Goal: Check status: Check status

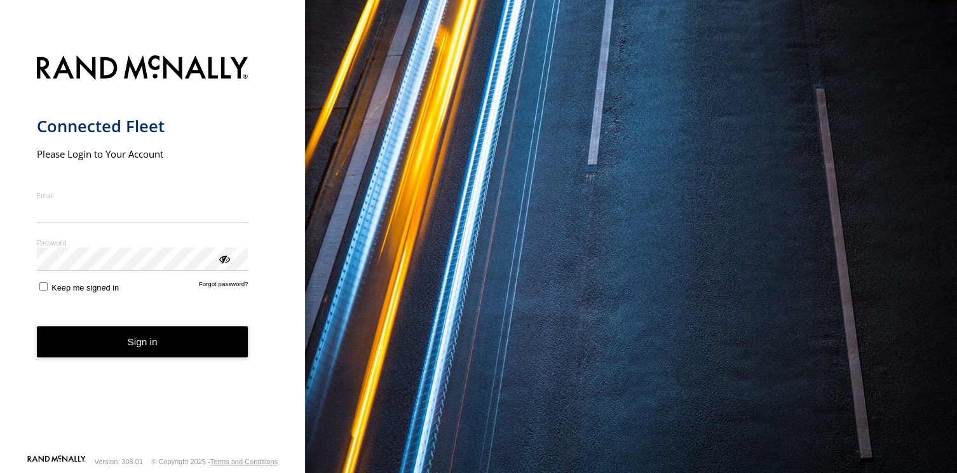
type input "**********"
click at [163, 363] on form "**********" at bounding box center [153, 251] width 232 height 406
click at [146, 336] on button "Sign in" at bounding box center [143, 341] width 212 height 31
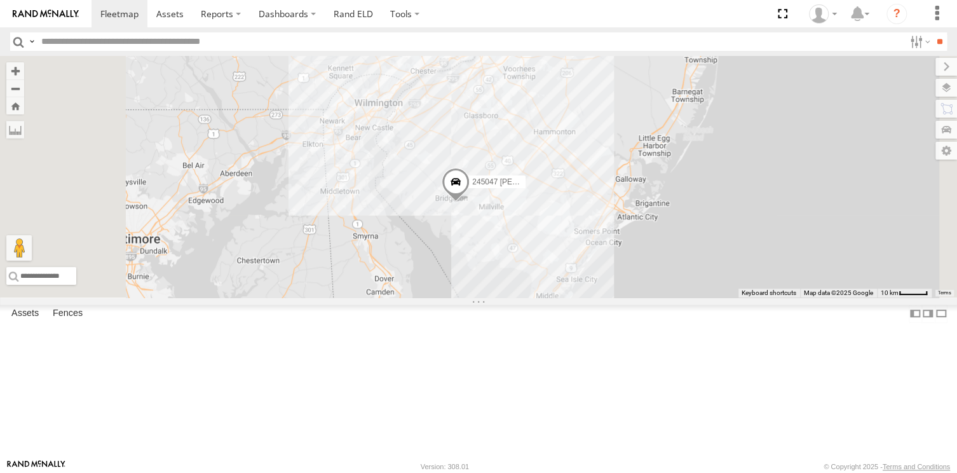
drag, startPoint x: 596, startPoint y: 336, endPoint x: 501, endPoint y: 395, distance: 111.6
click at [501, 297] on div "245047 [PERSON_NAME] 4" at bounding box center [478, 177] width 957 height 242
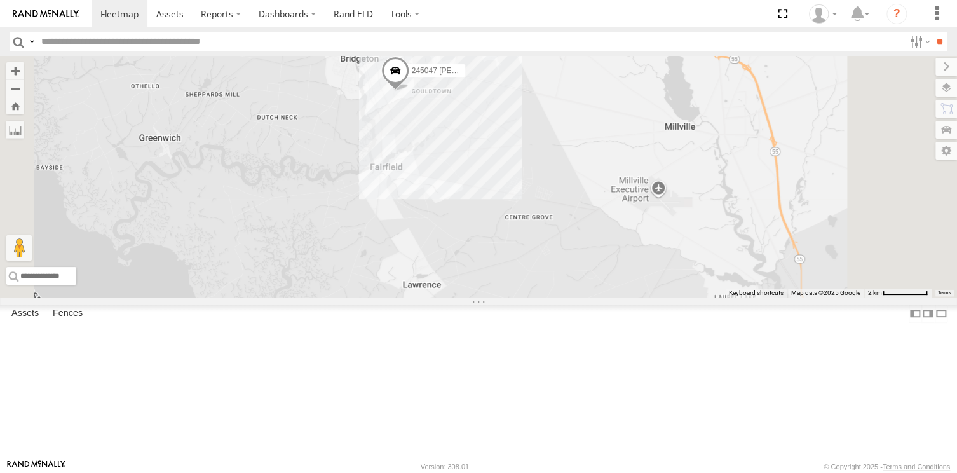
drag, startPoint x: 539, startPoint y: 414, endPoint x: 529, endPoint y: 408, distance: 11.7
click at [535, 297] on div "245047 [PERSON_NAME]" at bounding box center [478, 177] width 957 height 242
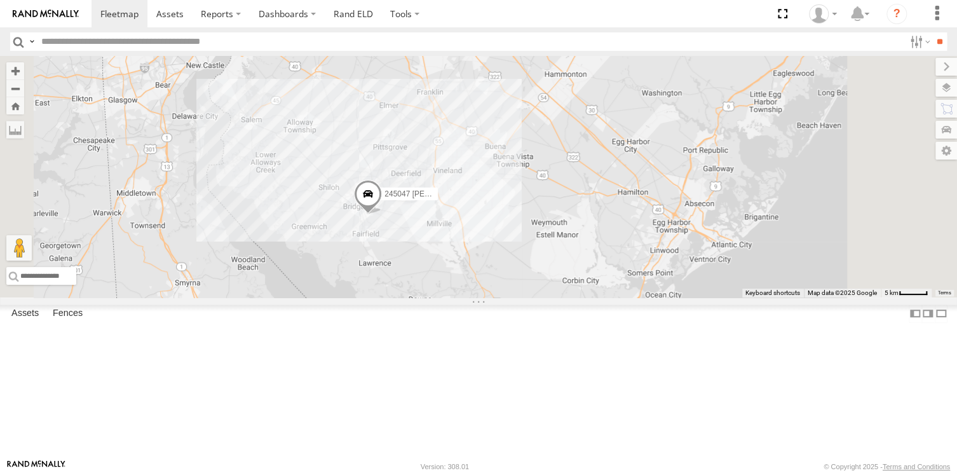
drag, startPoint x: 564, startPoint y: 384, endPoint x: 546, endPoint y: 330, distance: 56.9
click at [546, 297] on div "245047 [PERSON_NAME]" at bounding box center [478, 177] width 957 height 242
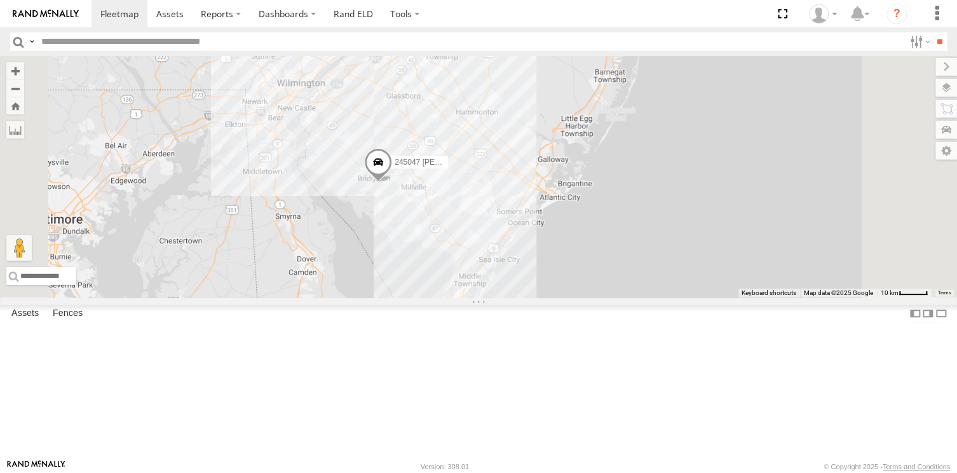
drag, startPoint x: 537, startPoint y: 355, endPoint x: 552, endPoint y: 336, distance: 24.9
click at [552, 297] on div "245047 [PERSON_NAME] 4" at bounding box center [478, 177] width 957 height 242
click at [779, 297] on div "245047 [PERSON_NAME] 4" at bounding box center [478, 177] width 957 height 242
